Goal: Transaction & Acquisition: Purchase product/service

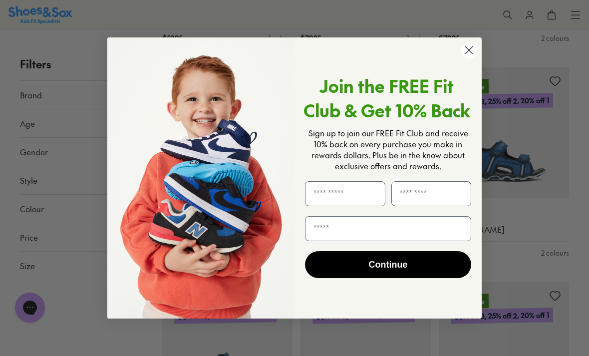
scroll to position [1883, 0]
click at [474, 58] on circle "Close dialog" at bounding box center [469, 50] width 16 height 16
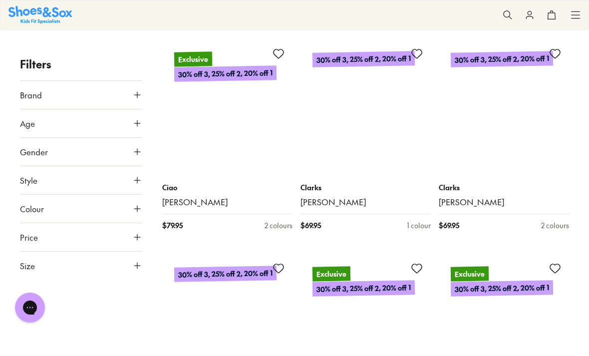
scroll to position [3412, 0]
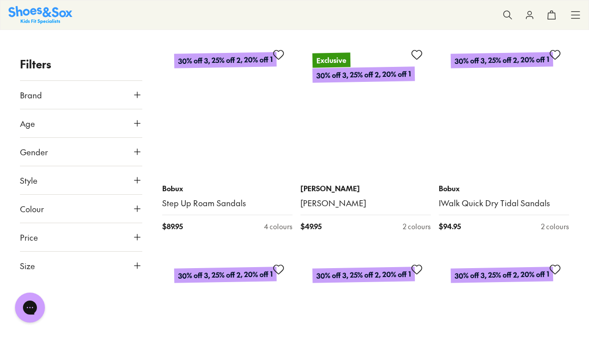
scroll to position [5579, 0]
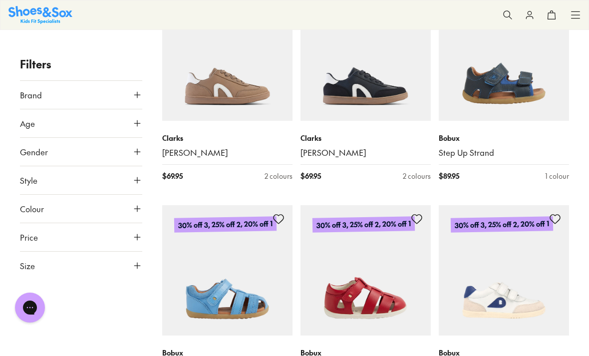
scroll to position [6671, 0]
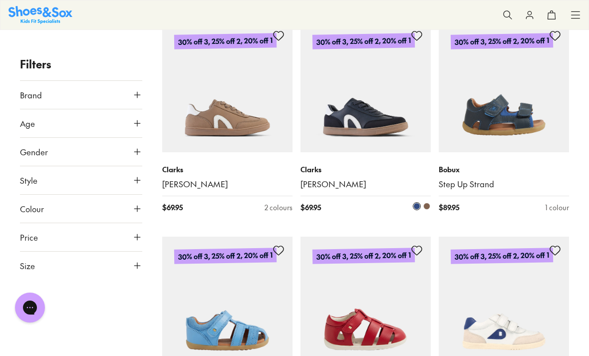
click at [377, 94] on img at bounding box center [366, 87] width 130 height 130
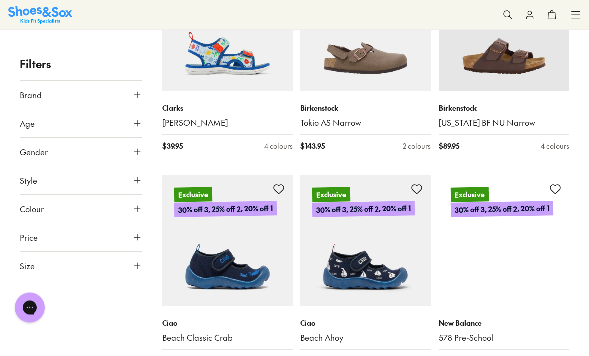
scroll to position [9129, 0]
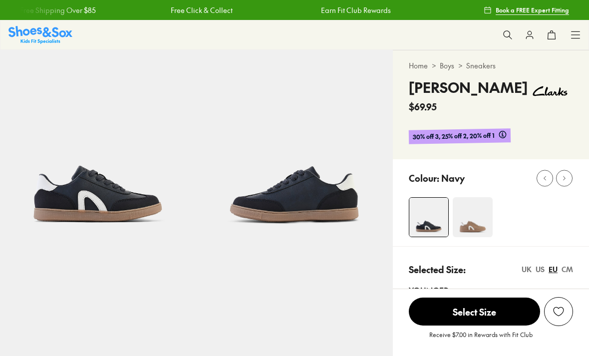
select select "*"
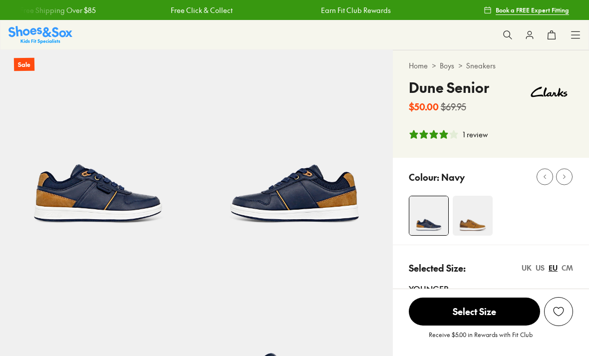
select select "*"
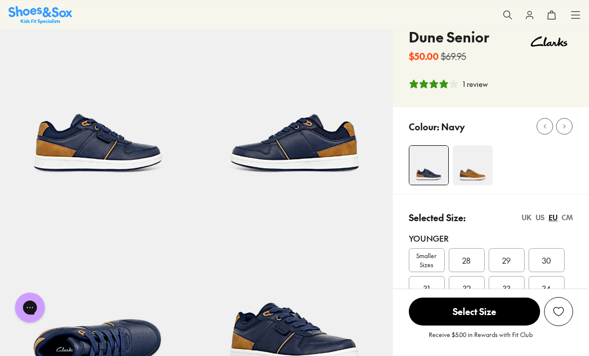
scroll to position [29, 0]
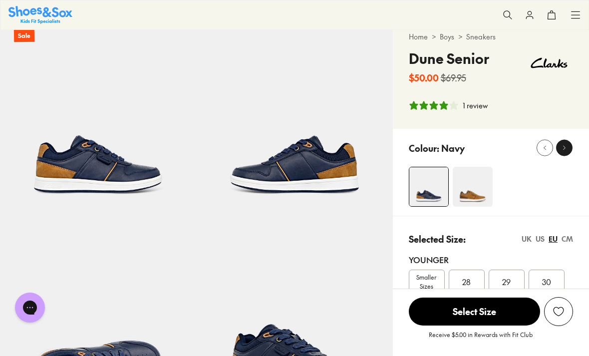
click at [562, 151] on icon at bounding box center [564, 147] width 7 height 7
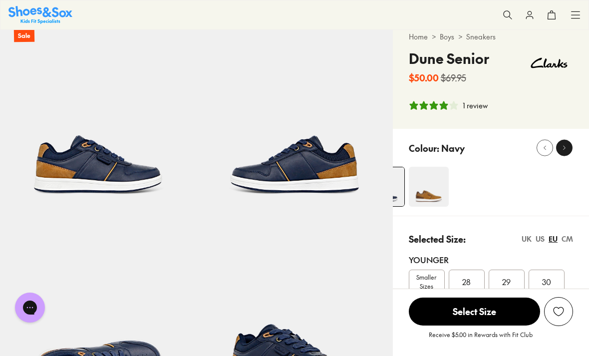
click at [565, 151] on icon at bounding box center [564, 147] width 7 height 7
click at [433, 198] on img at bounding box center [429, 187] width 40 height 40
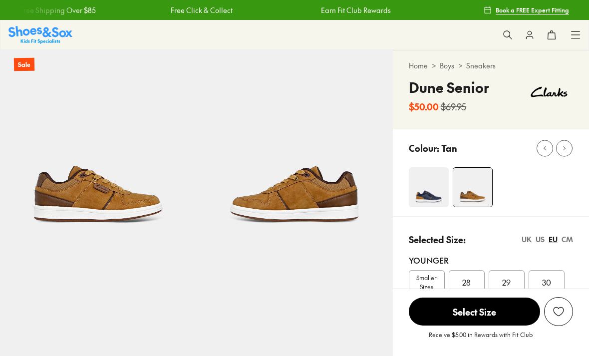
select select "*"
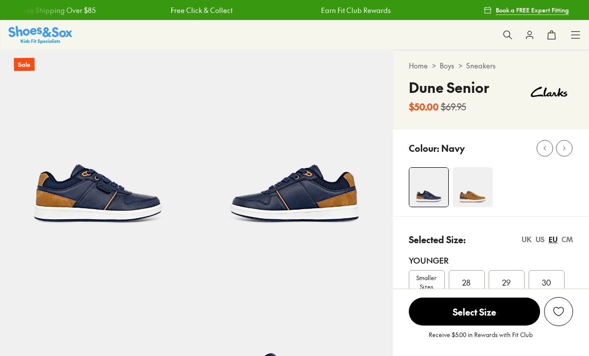
select select "*"
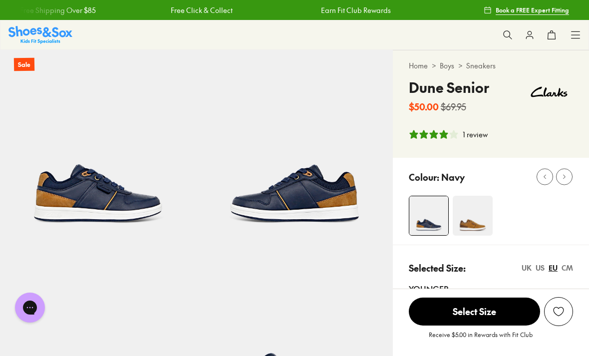
click at [477, 138] on div "1 review" at bounding box center [475, 134] width 25 height 10
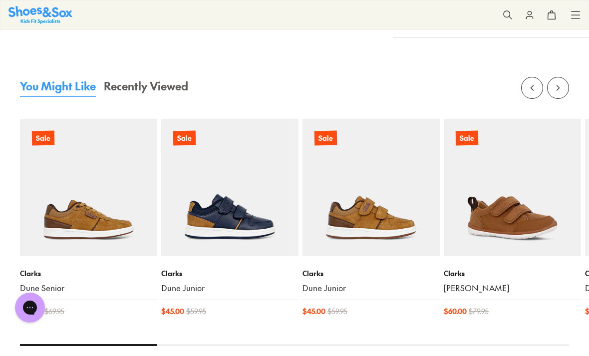
scroll to position [969, 0]
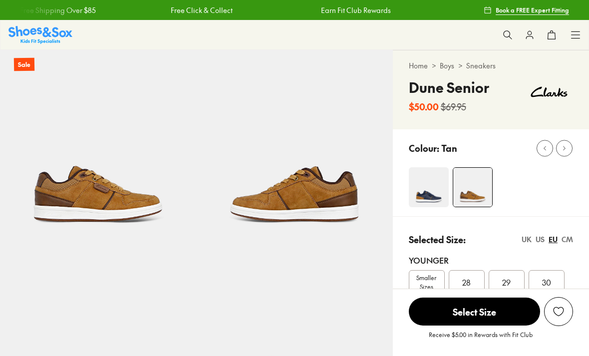
select select "*"
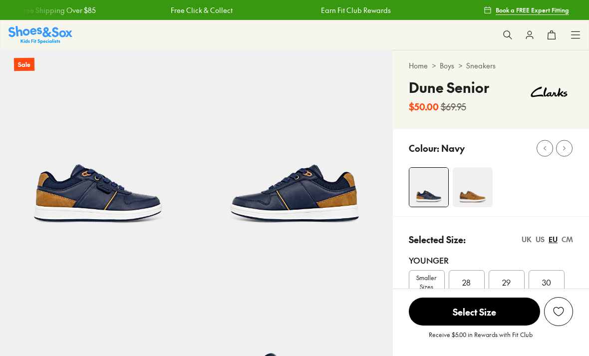
select select "*"
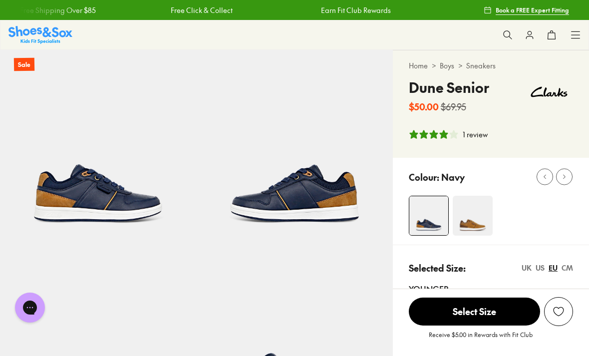
click at [472, 220] on img at bounding box center [473, 216] width 40 height 40
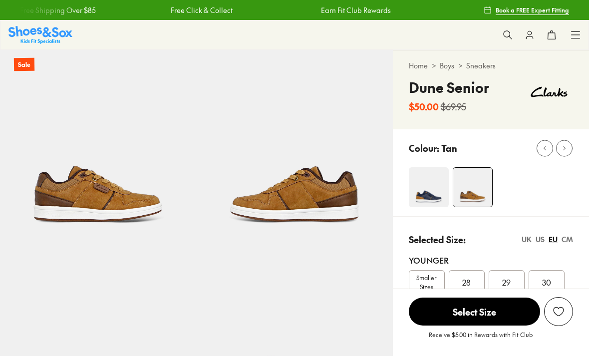
select select "*"
